Goal: Check status

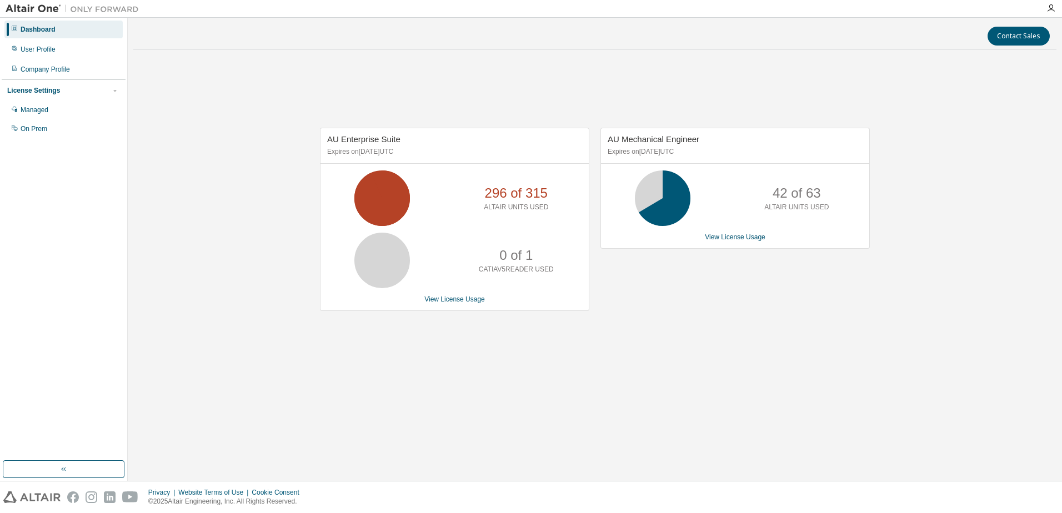
click at [384, 207] on icon at bounding box center [382, 198] width 28 height 28
click at [276, 208] on div "AU Enterprise Suite Expires on [DATE] UTC 296 of 315 ALTAIR UNITS USED 0 of 1 C…" at bounding box center [594, 225] width 923 height 334
click at [263, 187] on div "AU Enterprise Suite Expires on [DATE] UTC 275 of 315 ALTAIR UNITS USED 0 of 1 C…" at bounding box center [594, 225] width 923 height 334
click at [358, 376] on div "AU Enterprise Suite Expires on [DATE] UTC 275 of 315 ALTAIR UNITS USED 0 of 1 C…" at bounding box center [594, 225] width 923 height 334
